Goal: Answer question/provide support: Share knowledge or assist other users

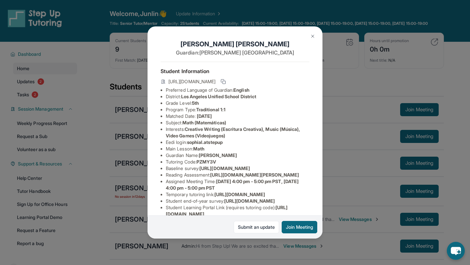
scroll to position [56, 0]
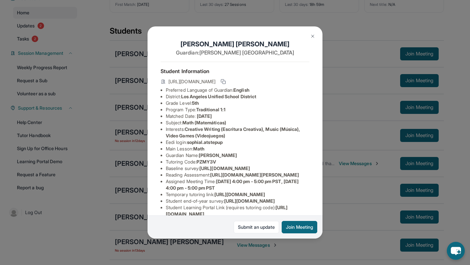
click at [352, 181] on div "[PERSON_NAME] Guardian: [PERSON_NAME] Student Information [URL][DOMAIN_NAME] Pr…" at bounding box center [235, 132] width 470 height 265
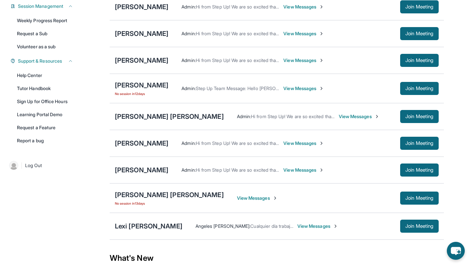
scroll to position [114, 0]
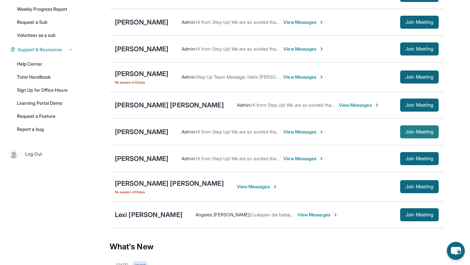
click at [405, 134] on span "Join Meeting" at bounding box center [419, 132] width 28 height 4
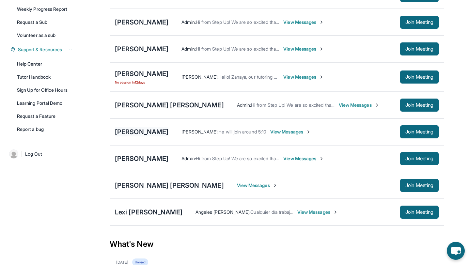
click at [138, 134] on div "[PERSON_NAME]" at bounding box center [141, 131] width 53 height 9
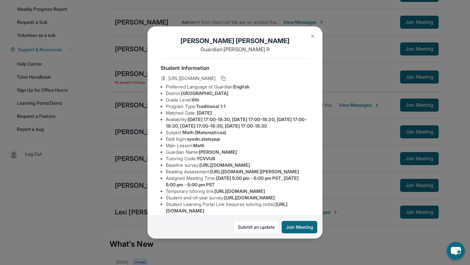
scroll to position [0, 0]
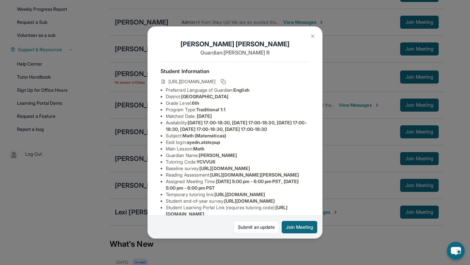
click at [360, 106] on div "[PERSON_NAME] Guardian: [PERSON_NAME] Student Information [URL][DOMAIN_NAME] Pr…" at bounding box center [235, 132] width 470 height 265
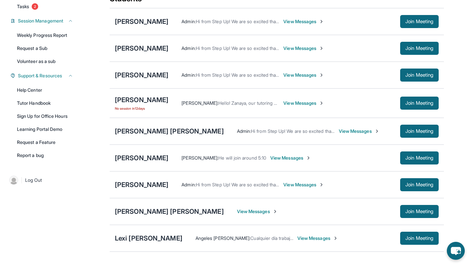
scroll to position [88, 0]
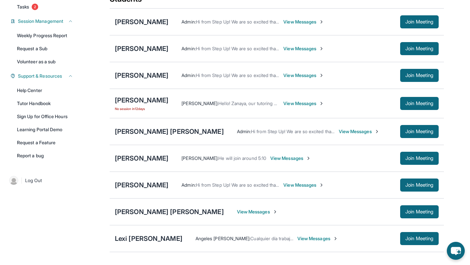
click at [302, 107] on span "View Messages" at bounding box center [303, 103] width 41 height 7
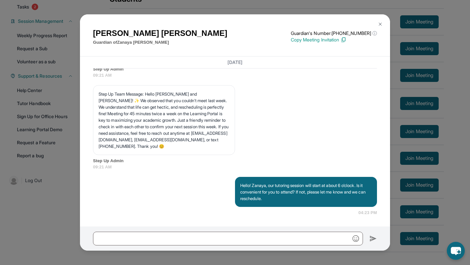
scroll to position [7963, 0]
click at [381, 24] on img at bounding box center [379, 24] width 5 height 5
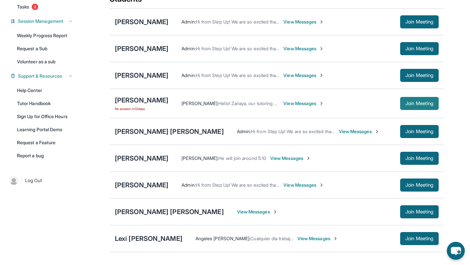
click at [406, 110] on button "Join Meeting" at bounding box center [419, 103] width 38 height 13
click at [137, 189] on div "[PERSON_NAME]" at bounding box center [141, 184] width 53 height 9
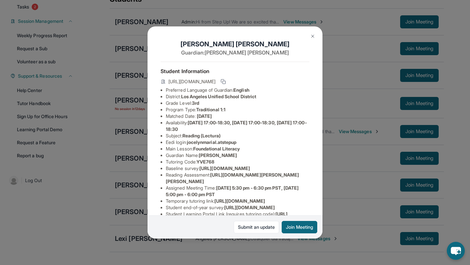
click at [355, 146] on div "[PERSON_NAME] Guardian: [PERSON_NAME] Student Information [URL][DOMAIN_NAME] Pr…" at bounding box center [235, 132] width 470 height 265
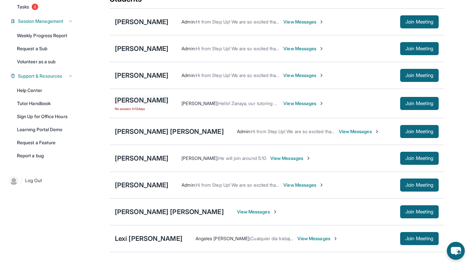
click at [142, 103] on div "[PERSON_NAME]" at bounding box center [141, 100] width 53 height 9
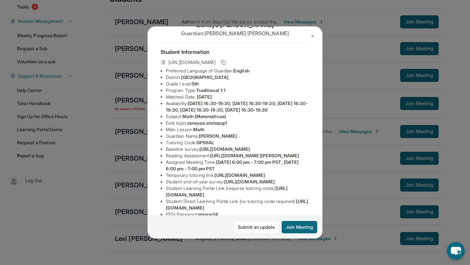
scroll to position [0, 0]
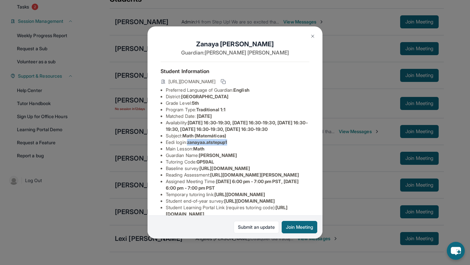
drag, startPoint x: 190, startPoint y: 147, endPoint x: 267, endPoint y: 147, distance: 77.0
click at [267, 145] on li "Eedi login : zanayaa.atstepup1" at bounding box center [238, 142] width 144 height 7
copy span "zanayaa.atstepup1"
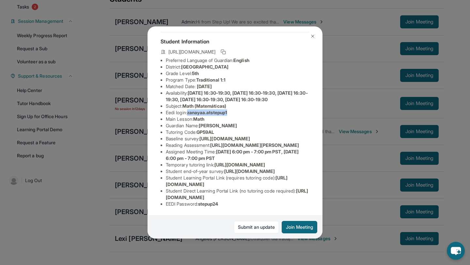
scroll to position [108, 0]
drag, startPoint x: 201, startPoint y: 204, endPoint x: 263, endPoint y: 205, distance: 61.6
click at [263, 205] on li "EEDI Password : stepup24" at bounding box center [238, 204] width 144 height 7
copy span "stepup24"
